Goal: Navigation & Orientation: Find specific page/section

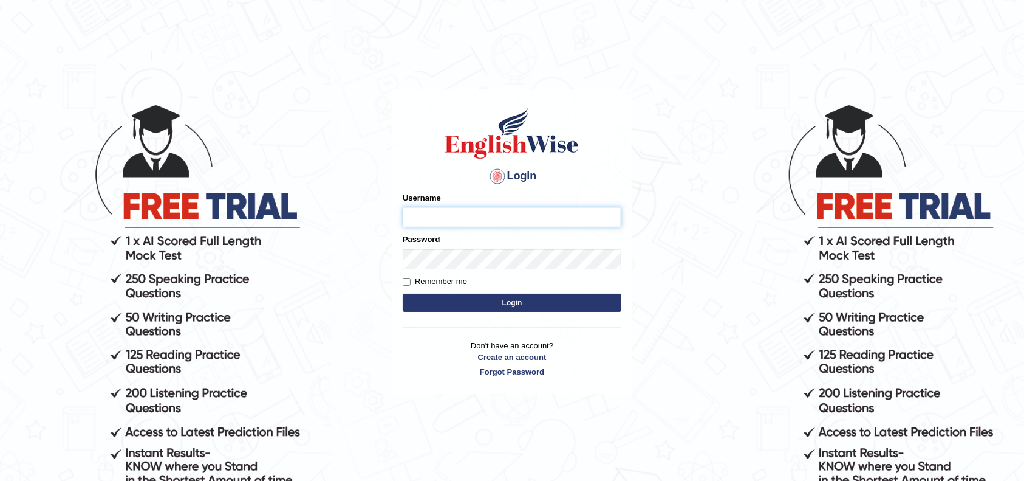
type input "safiya"
click at [560, 304] on button "Login" at bounding box center [512, 302] width 219 height 18
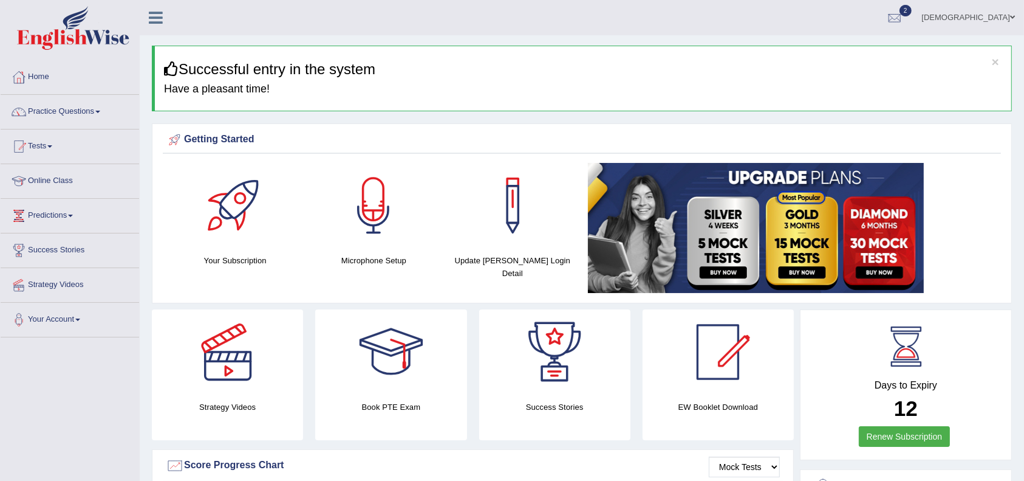
click at [512, 276] on div "Your Subscription Microphone Setup Update [PERSON_NAME] Login Detail" at bounding box center [582, 230] width 839 height 134
